Goal: Book appointment/travel/reservation

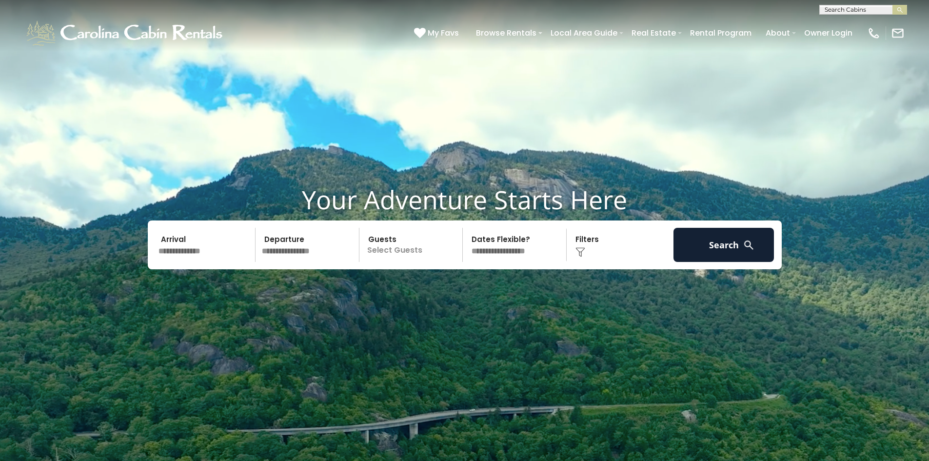
click at [199, 245] on input "text" at bounding box center [205, 245] width 101 height 34
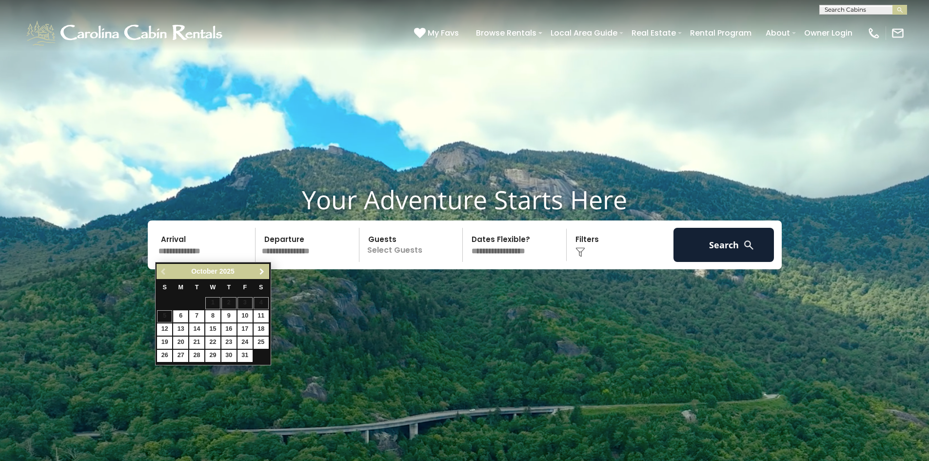
click at [259, 271] on span "Next" at bounding box center [262, 272] width 8 height 8
click at [259, 268] on span "Next" at bounding box center [262, 272] width 8 height 8
click at [231, 325] on link "15" at bounding box center [228, 329] width 15 height 12
type input "*******"
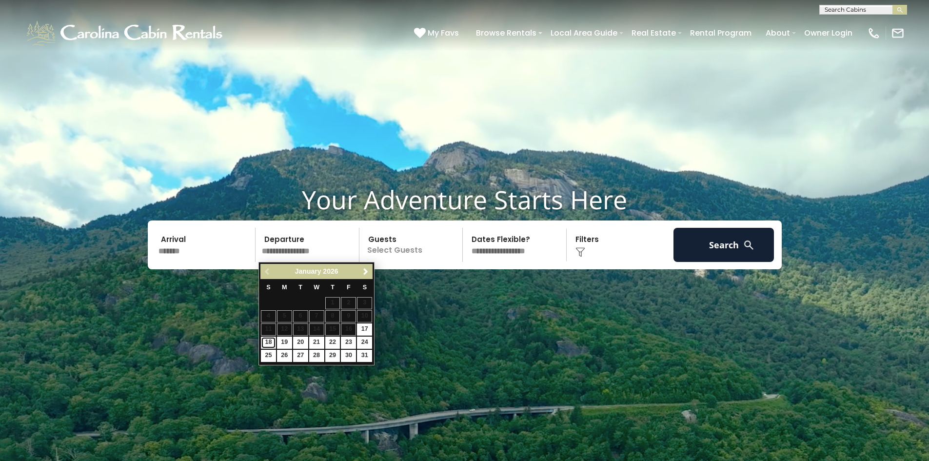
click at [267, 338] on link "18" at bounding box center [268, 342] width 15 height 12
type input "*******"
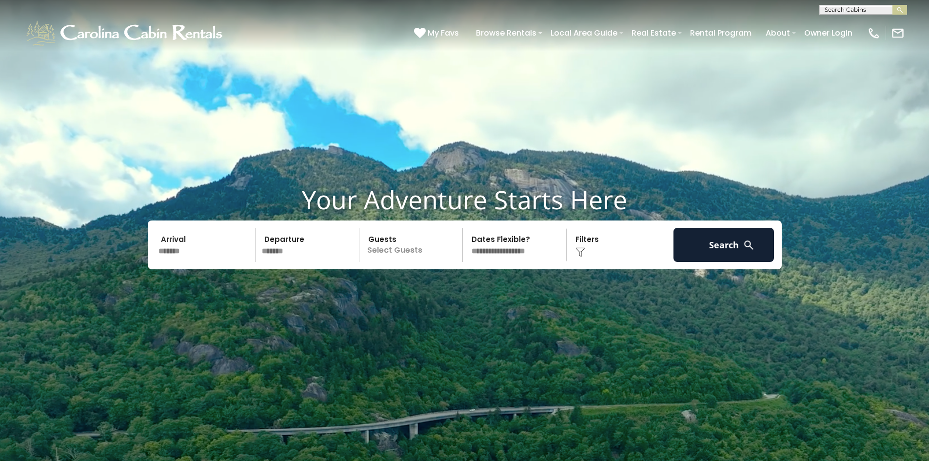
click at [408, 254] on p "Select Guests" at bounding box center [412, 245] width 100 height 34
click at [457, 283] on div "+" at bounding box center [459, 284] width 11 height 11
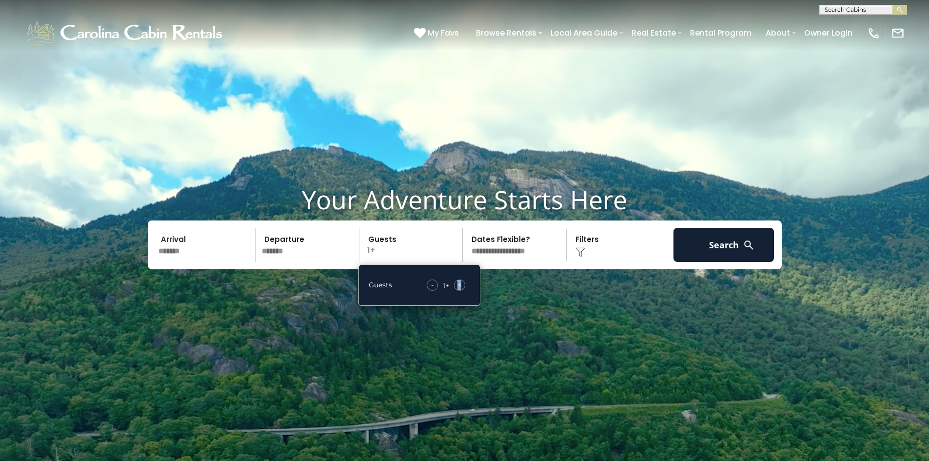
click at [457, 284] on span "+" at bounding box center [459, 285] width 4 height 10
click at [547, 302] on video at bounding box center [464, 232] width 929 height 465
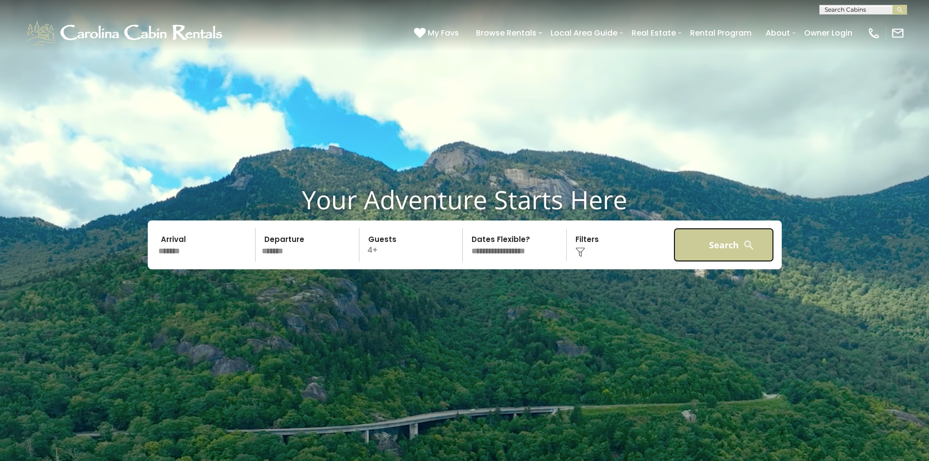
click at [726, 256] on button "Search" at bounding box center [723, 245] width 101 height 34
